Goal: Task Accomplishment & Management: Use online tool/utility

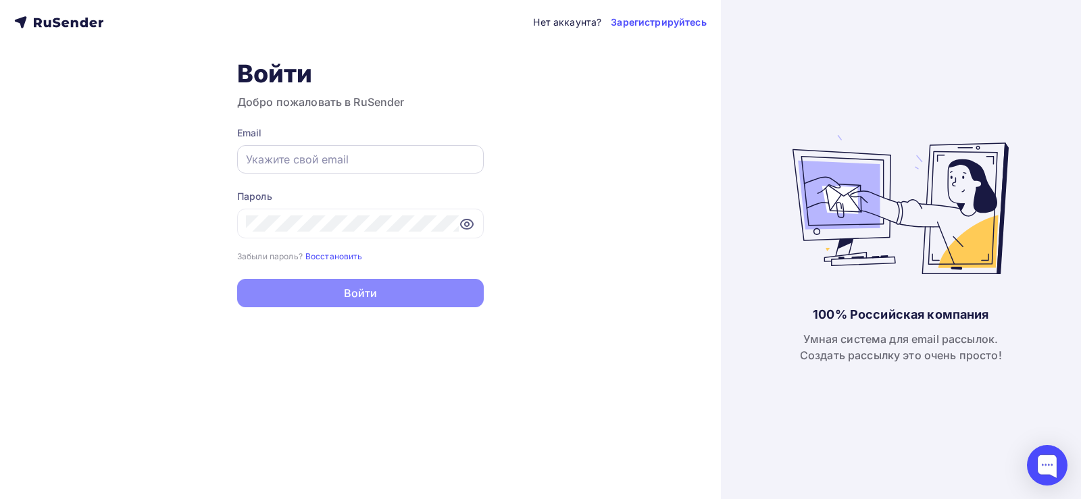
click at [300, 168] on div at bounding box center [360, 159] width 247 height 28
click at [272, 161] on input "text" at bounding box center [360, 159] width 229 height 16
paste input "[EMAIL_ADDRESS][DOMAIN_NAME]"
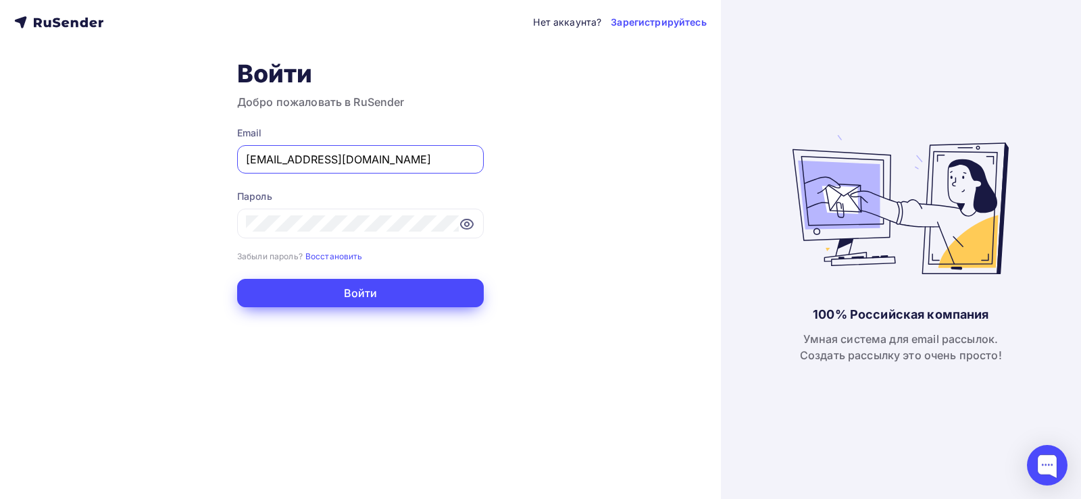
type input "[EMAIL_ADDRESS][DOMAIN_NAME]"
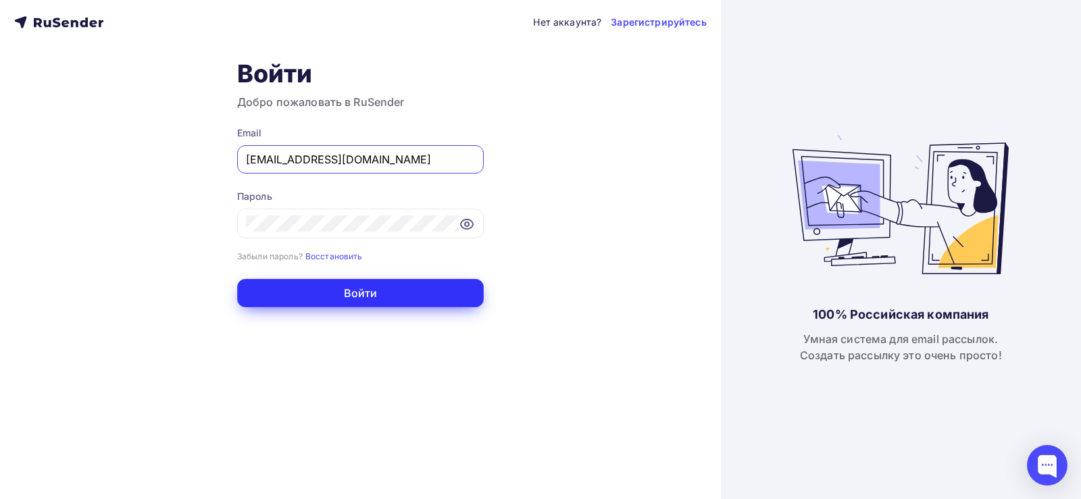
click at [318, 287] on button "Войти" at bounding box center [360, 293] width 247 height 28
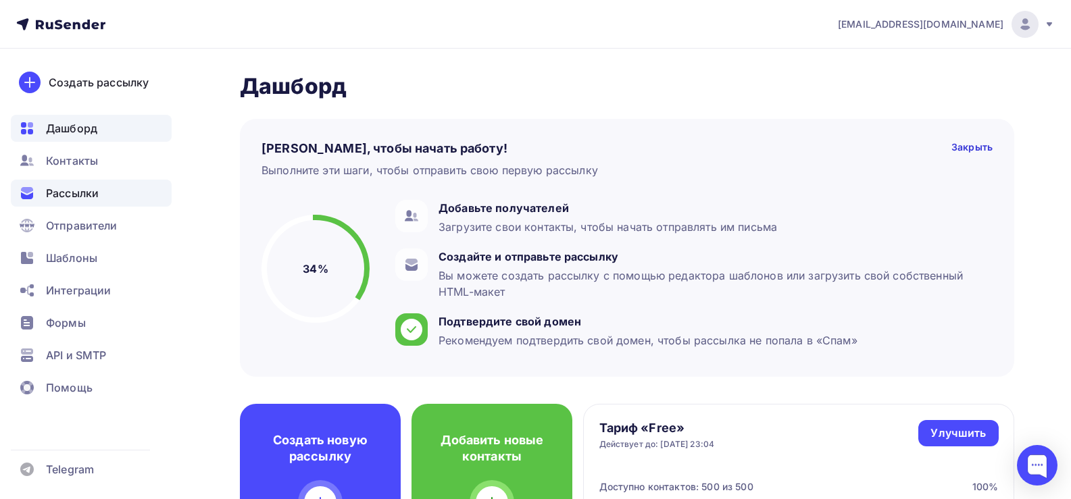
click at [82, 197] on span "Рассылки" at bounding box center [72, 193] width 53 height 16
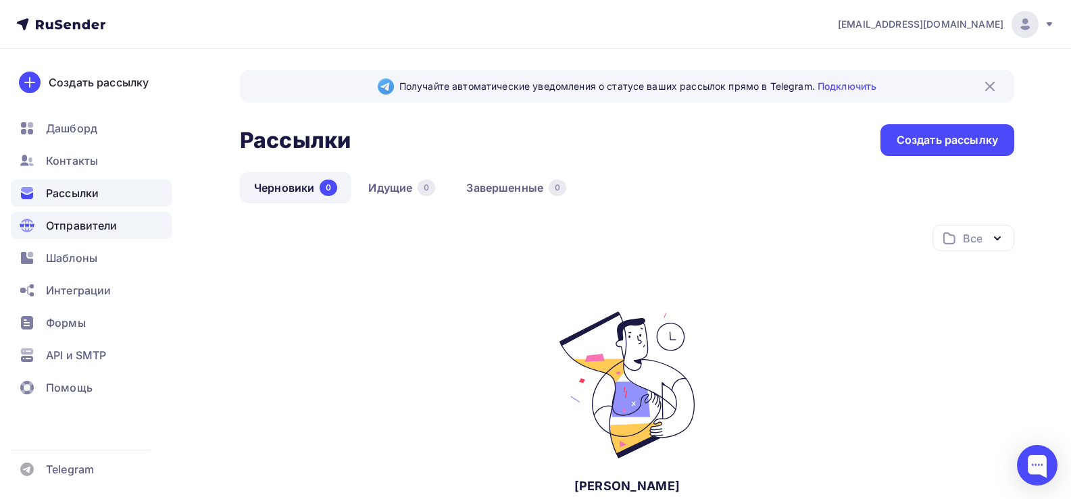
click at [74, 232] on span "Отправители" at bounding box center [82, 226] width 72 height 16
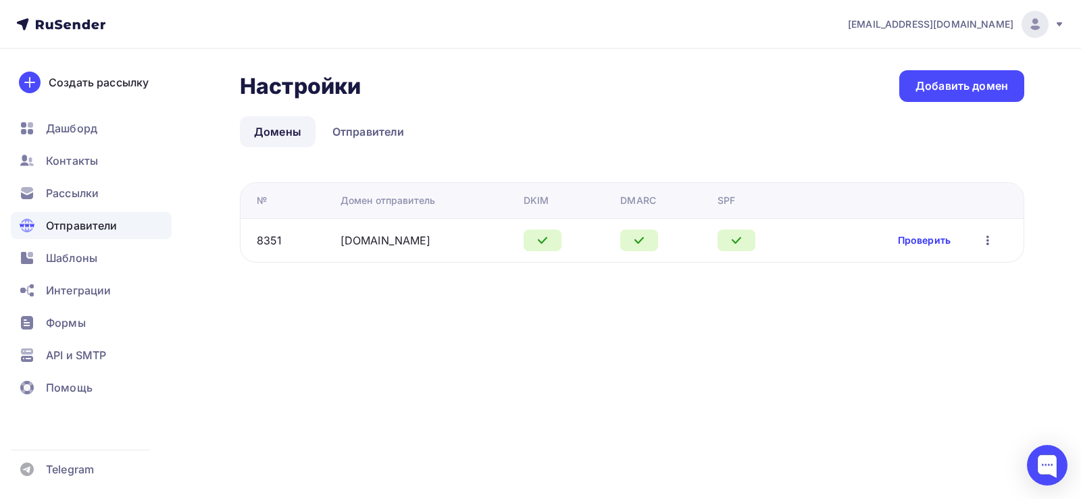
click at [916, 241] on link "Проверить" at bounding box center [924, 241] width 53 height 14
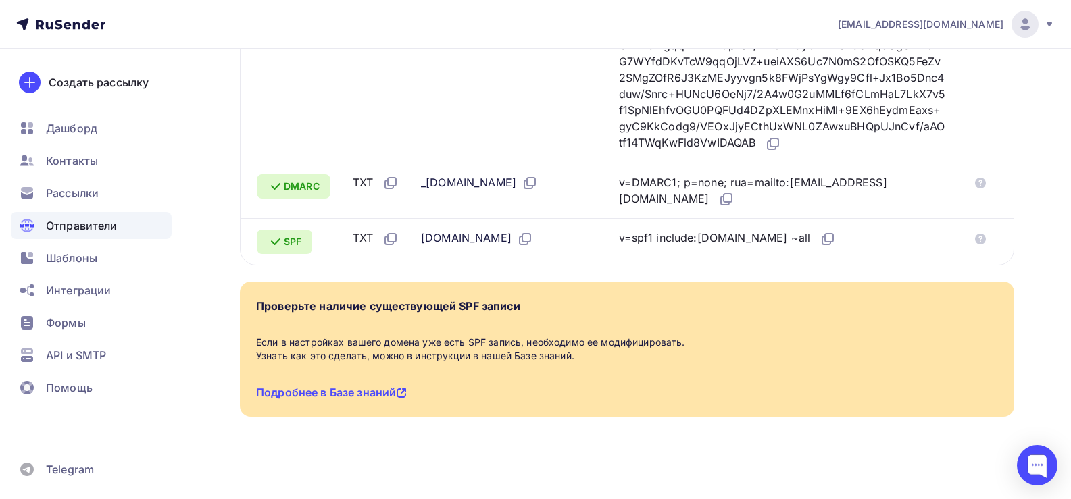
scroll to position [464, 0]
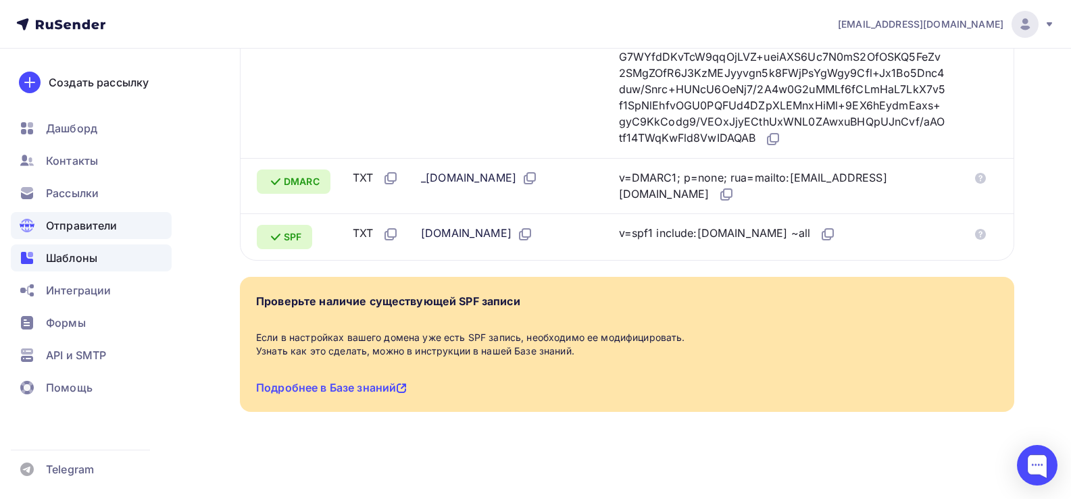
click at [68, 263] on span "Шаблоны" at bounding box center [71, 258] width 51 height 16
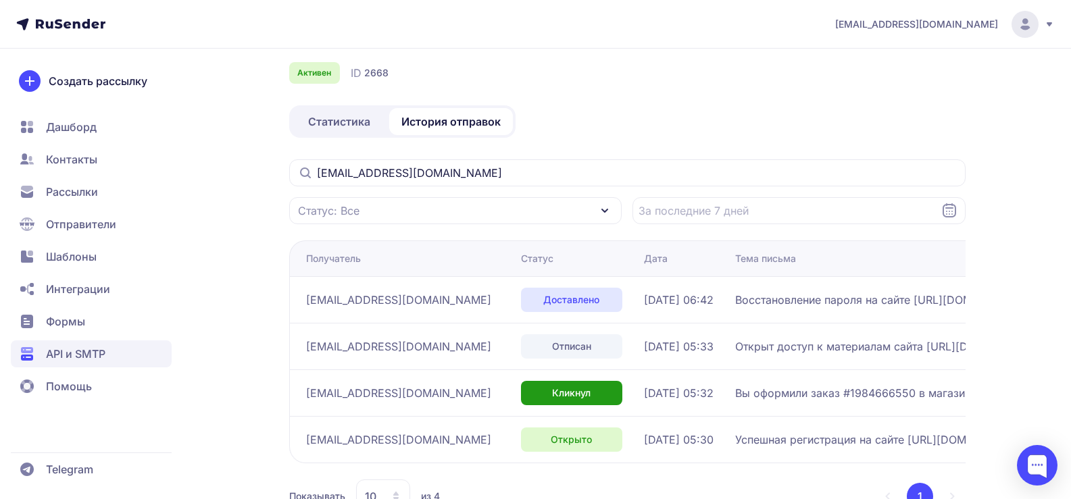
scroll to position [95, 0]
